Goal: Book appointment/travel/reservation

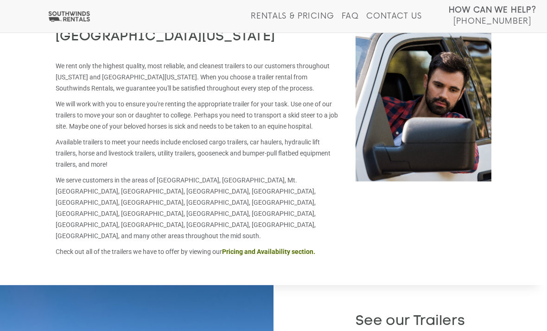
scroll to position [1574, 0]
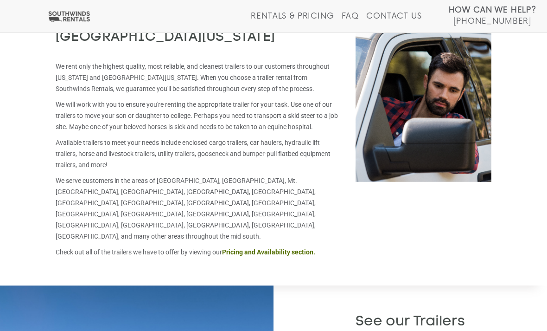
click at [283, 248] on strong "Pricing and Availability section." at bounding box center [268, 251] width 93 height 7
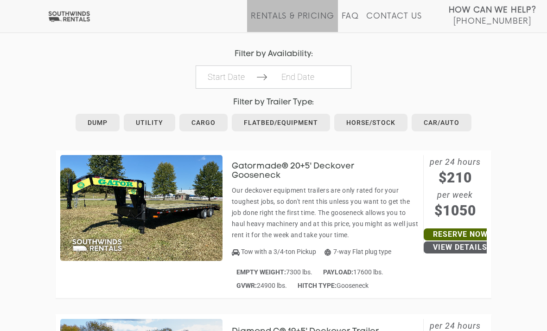
scroll to position [460, 0]
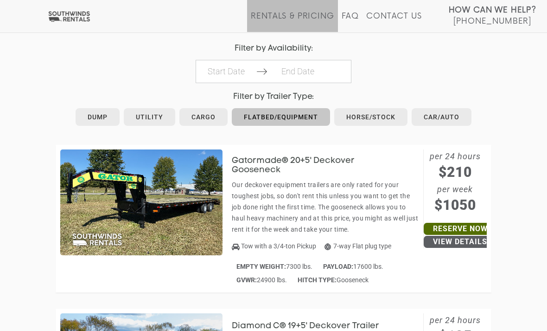
click at [302, 118] on link "Flatbed/Equipment" at bounding box center [281, 117] width 98 height 18
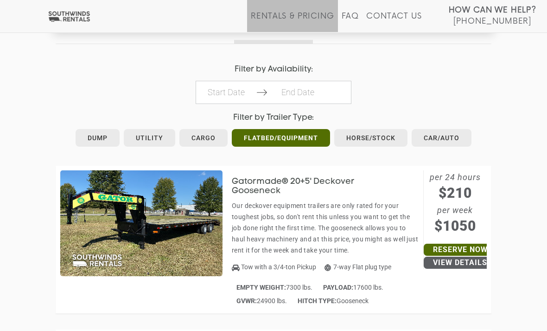
scroll to position [429, 0]
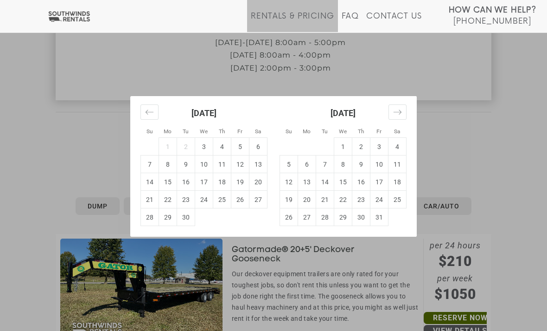
click at [186, 175] on td "16" at bounding box center [186, 182] width 18 height 18
type input "2025-09-16"
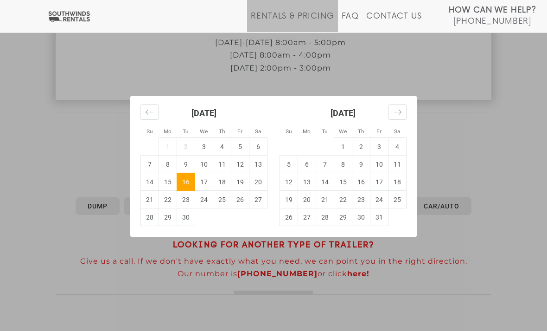
click at [255, 180] on td "20" at bounding box center [259, 182] width 18 height 18
type input "2025-09-20"
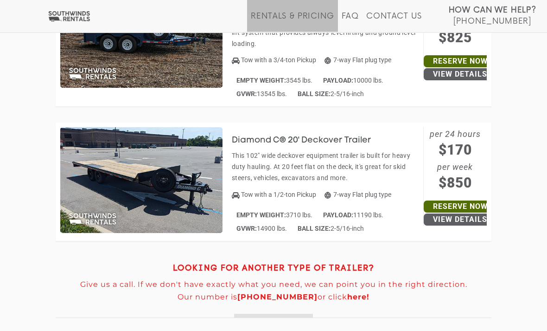
scroll to position [1909, 0]
click at [455, 213] on link "View Details" at bounding box center [460, 219] width 73 height 12
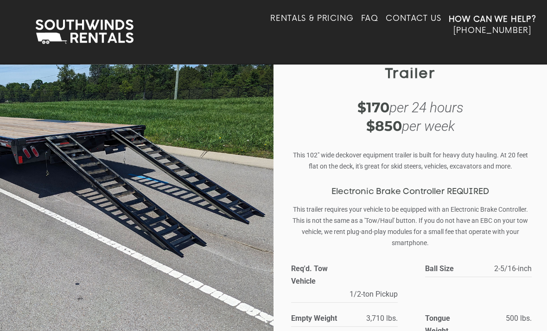
scroll to position [6, 0]
